Goal: Task Accomplishment & Management: Manage account settings

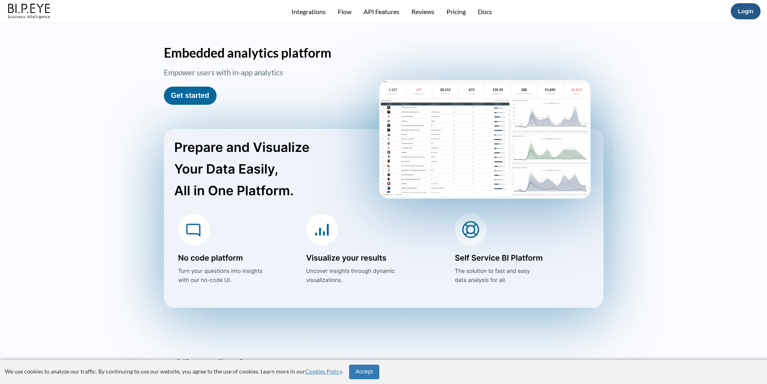
click at [747, 10] on link "Login" at bounding box center [745, 11] width 15 height 6
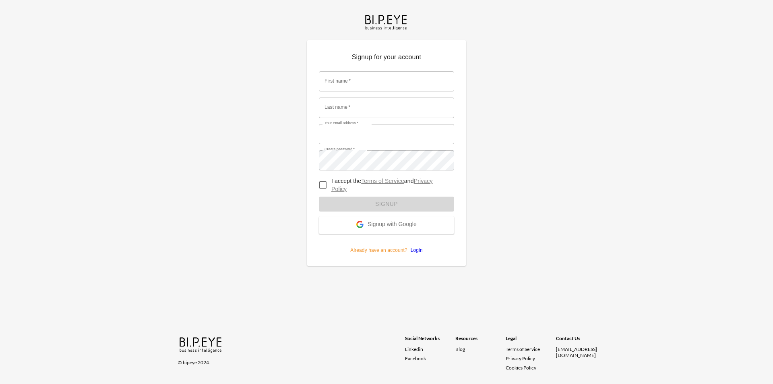
type input "dor_S@ibi.co.il"
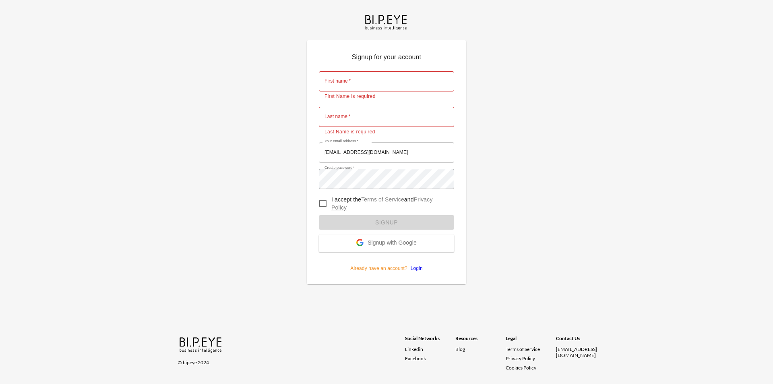
click at [419, 252] on form "First name   * First name   * First Name is required Last name   * Last name   …" at bounding box center [386, 168] width 135 height 207
click at [415, 268] on link "Login" at bounding box center [414, 268] width 15 height 6
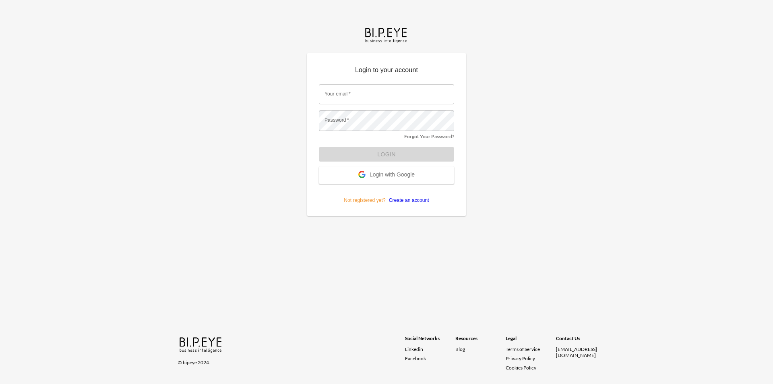
type input "dor_S@ibi.co.il"
click at [367, 156] on button "Login" at bounding box center [386, 154] width 135 height 15
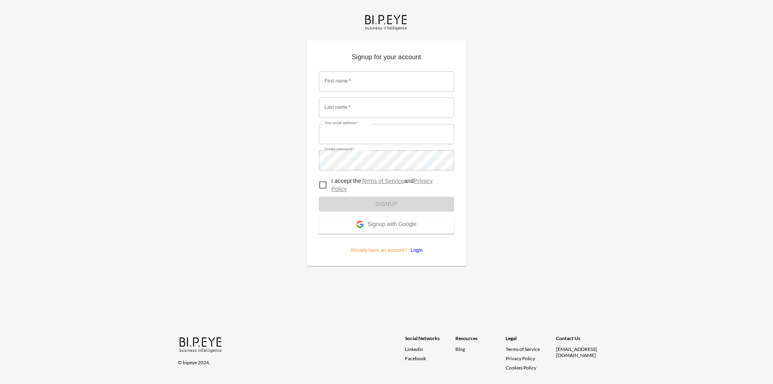
type input "dor_S@ibi.co.il"
click at [417, 250] on form "First name   * First name   * Last name   * Last name   * Your email address   …" at bounding box center [386, 159] width 135 height 188
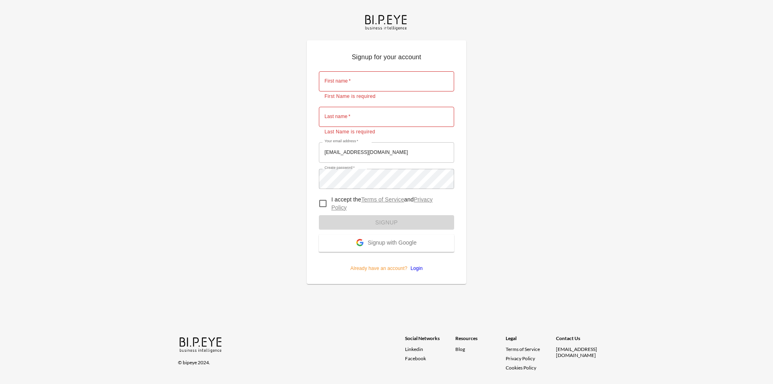
click at [415, 268] on link "Login" at bounding box center [414, 268] width 15 height 6
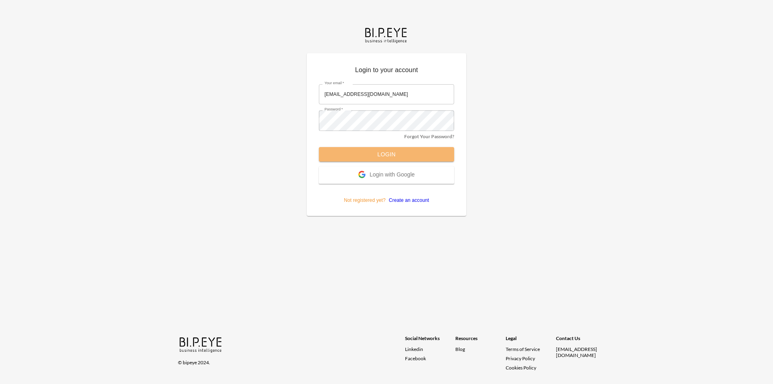
click at [382, 151] on button "Login" at bounding box center [386, 154] width 135 height 15
